Goal: Information Seeking & Learning: Learn about a topic

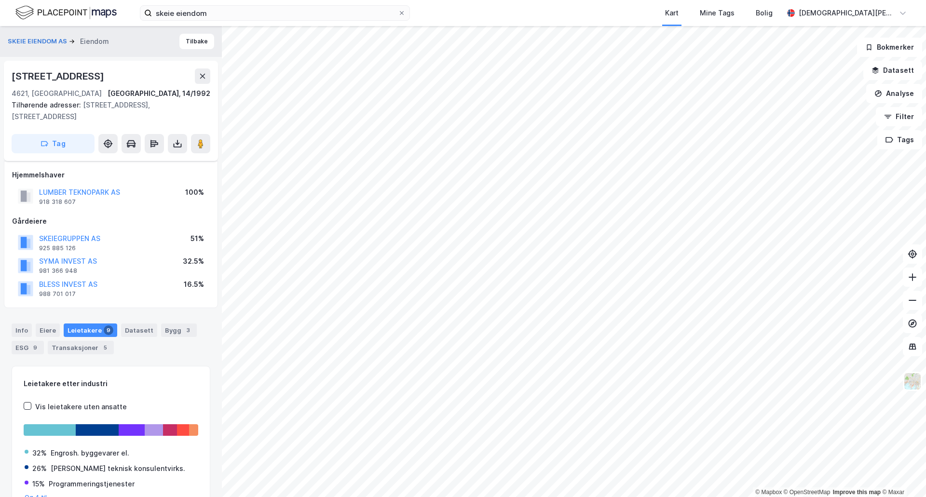
scroll to position [170, 0]
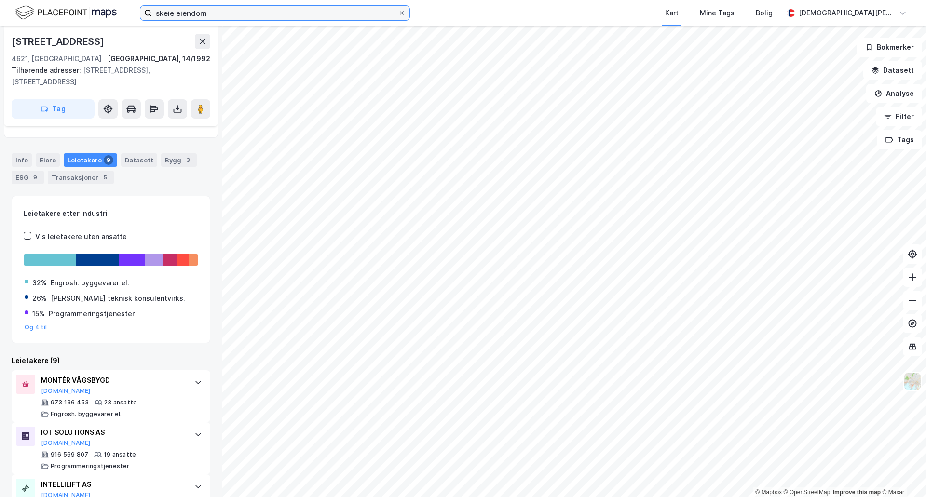
click at [266, 14] on input "skeie eiendom" at bounding box center [275, 13] width 246 height 14
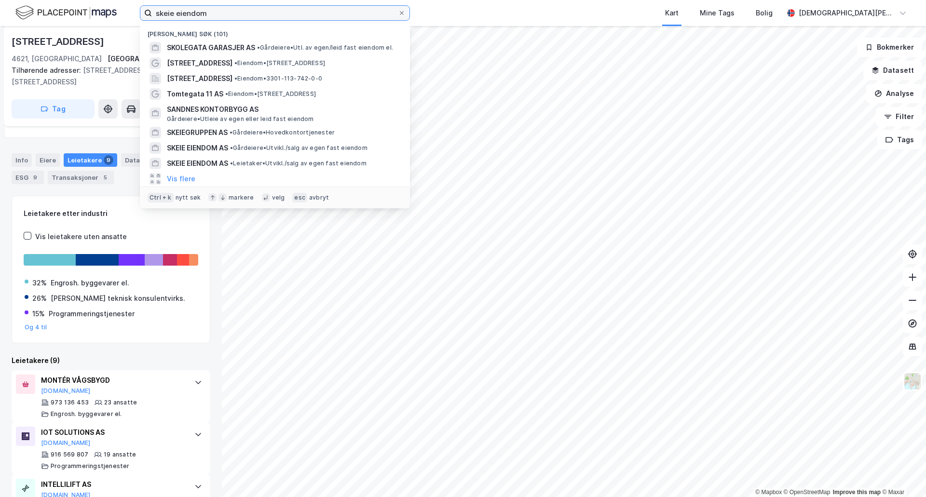
click at [266, 14] on input "skeie eiendom" at bounding box center [275, 13] width 246 height 14
paste input "[STREET_ADDRESS]"
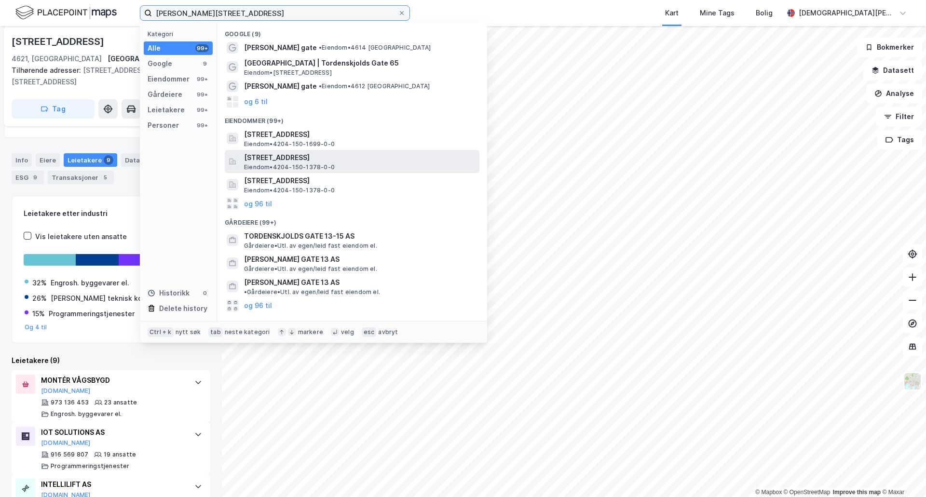
type input "[PERSON_NAME][STREET_ADDRESS]"
click at [367, 167] on div "[STREET_ADDRESS] • 4204-150-1378-0-0" at bounding box center [360, 161] width 233 height 19
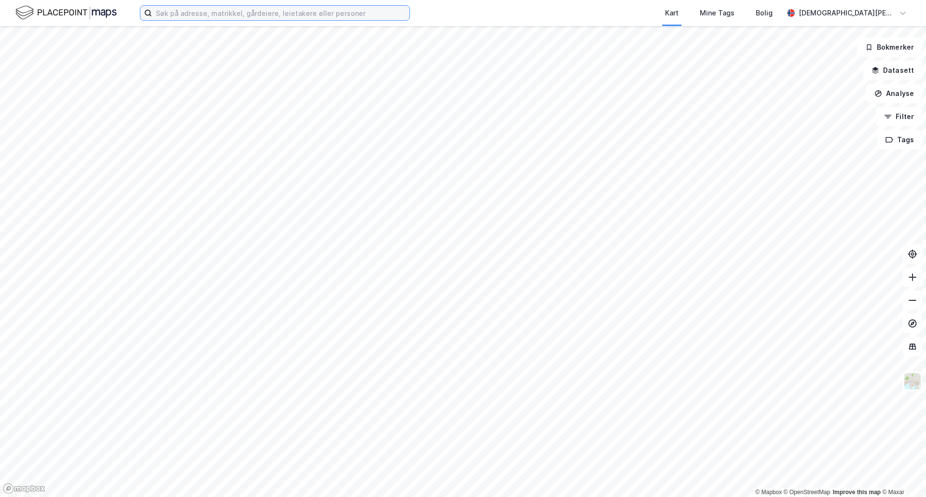
click at [251, 7] on input at bounding box center [280, 13] width 257 height 14
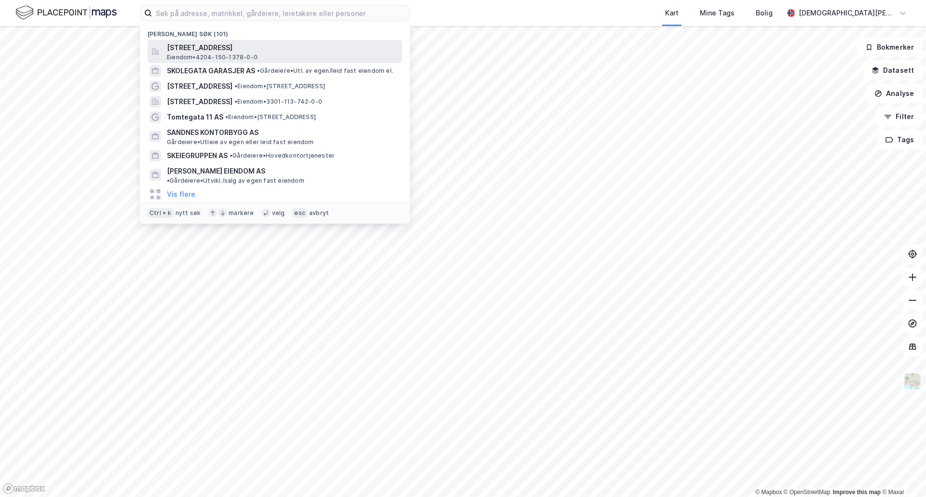
click at [243, 54] on span "Eiendom • 4204-150-1378-0-0" at bounding box center [212, 58] width 91 height 8
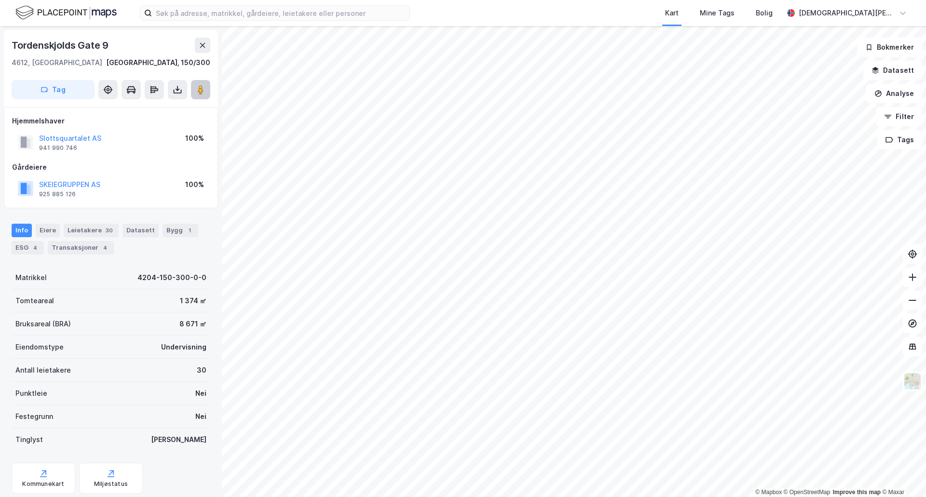
click at [208, 87] on button at bounding box center [200, 89] width 19 height 19
